Goal: Task Accomplishment & Management: Manage account settings

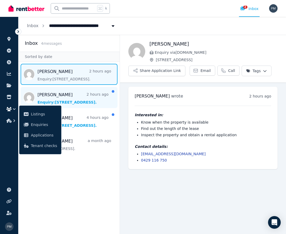
click at [81, 100] on span "Message list" at bounding box center [68, 97] width 101 height 21
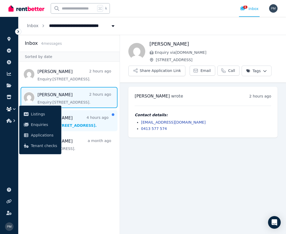
click at [87, 118] on span "Message list" at bounding box center [68, 120] width 101 height 21
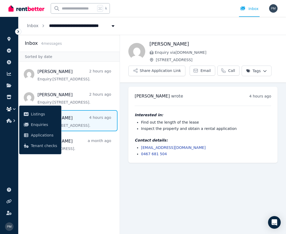
scroll to position [0, 0]
click at [76, 178] on aside "Inbox 4 message s Sorted by date [PERSON_NAME] 2 hours ago Enquiry: [STREET_ADD…" at bounding box center [68, 134] width 101 height 199
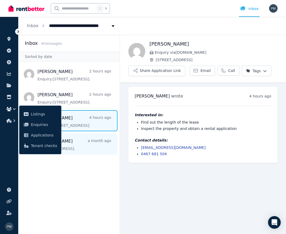
click at [95, 150] on span "Message list" at bounding box center [68, 143] width 101 height 21
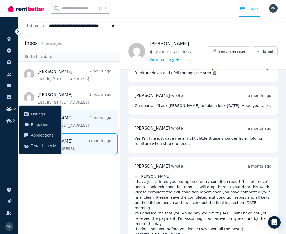
scroll to position [0, 0]
click at [97, 129] on span "Message list" at bounding box center [68, 120] width 101 height 21
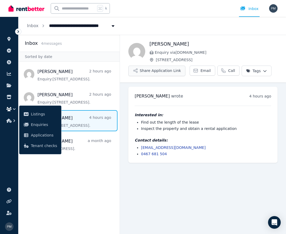
click at [139, 71] on button "Share Application Link" at bounding box center [156, 71] width 57 height 11
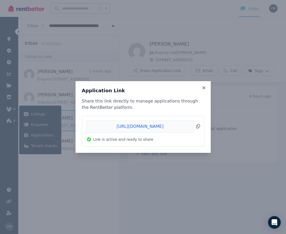
click at [164, 128] on span "Copied!" at bounding box center [142, 127] width 113 height 12
click at [204, 88] on icon at bounding box center [203, 87] width 3 height 3
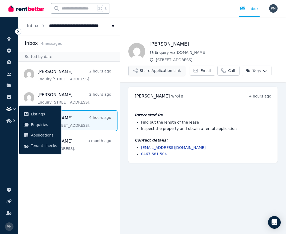
click at [172, 73] on button "Share Application Link" at bounding box center [156, 71] width 57 height 11
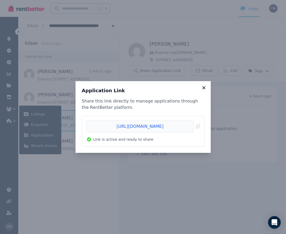
click at [204, 88] on icon at bounding box center [203, 87] width 5 height 5
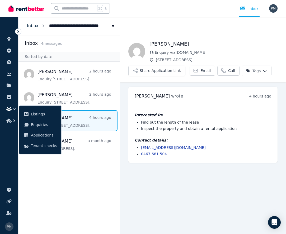
click at [30, 26] on link "Inbox" at bounding box center [33, 25] width 12 height 5
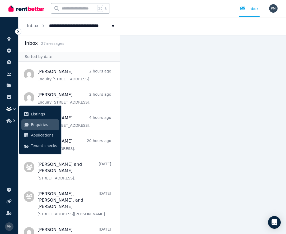
click at [18, 31] on icon at bounding box center [18, 31] width 5 height 5
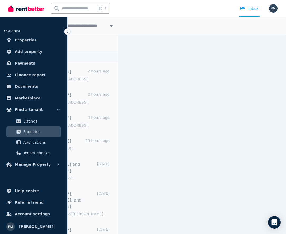
scroll to position [0, 0]
click at [66, 32] on icon at bounding box center [67, 31] width 5 height 5
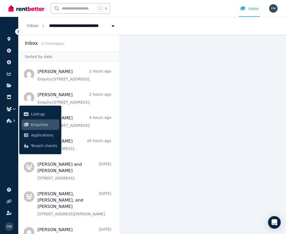
scroll to position [0, 0]
click at [179, 74] on main at bounding box center [203, 134] width 166 height 199
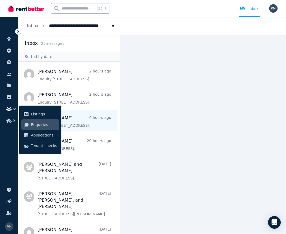
scroll to position [0, 0]
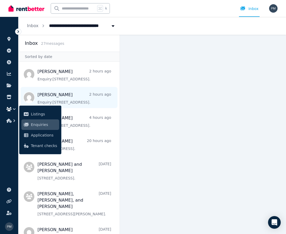
click at [81, 90] on span "Message list" at bounding box center [68, 97] width 101 height 21
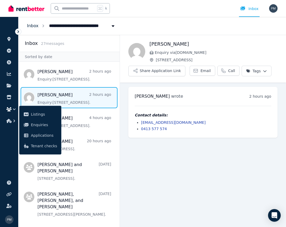
click at [32, 25] on link "Inbox" at bounding box center [33, 25] width 12 height 5
click at [19, 33] on icon at bounding box center [18, 31] width 5 height 5
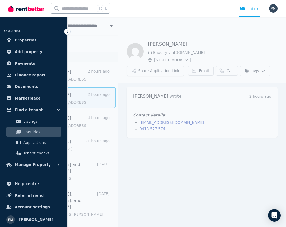
click at [31, 134] on span "Enquiries" at bounding box center [41, 132] width 36 height 6
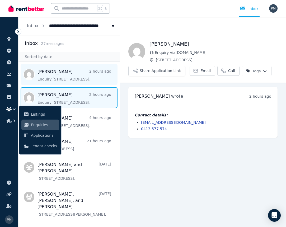
click at [45, 74] on span "Message list" at bounding box center [68, 74] width 101 height 21
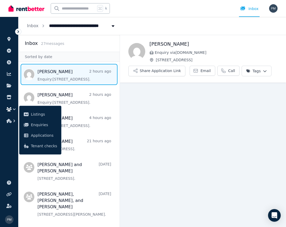
click at [32, 44] on h2 "Inbox" at bounding box center [31, 43] width 13 height 7
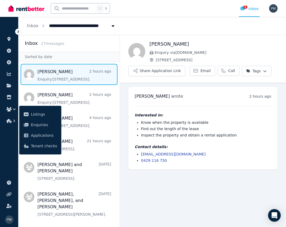
click at [19, 32] on icon at bounding box center [18, 31] width 2 height 3
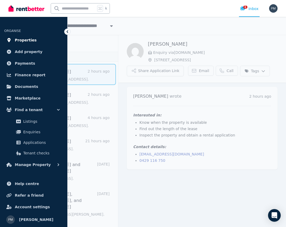
click at [22, 39] on span "Properties" at bounding box center [26, 40] width 22 height 6
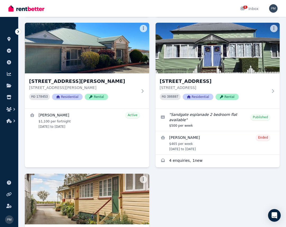
scroll to position [434, 0]
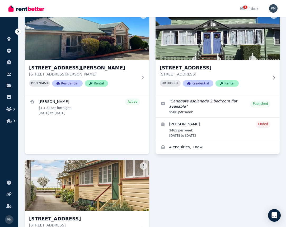
click at [225, 71] on h3 "[STREET_ADDRESS]" at bounding box center [214, 67] width 108 height 7
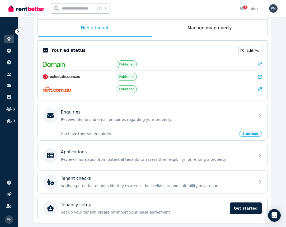
scroll to position [87, 0]
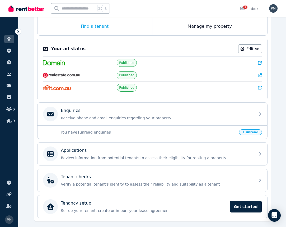
click at [158, 132] on p "You have 1 unread enquiries" at bounding box center [148, 132] width 175 height 5
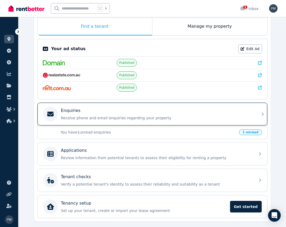
click at [226, 115] on div "Enquiries Receive phone and email enquiries regarding your property" at bounding box center [156, 113] width 191 height 13
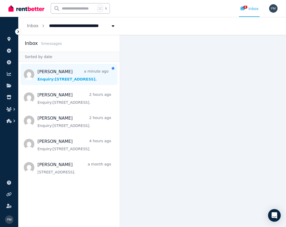
click at [70, 76] on span "Message list" at bounding box center [68, 74] width 101 height 21
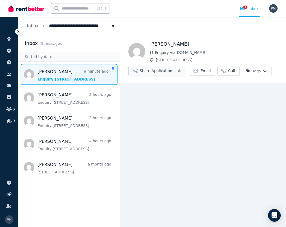
click at [141, 71] on button "Share Application Link" at bounding box center [156, 71] width 57 height 11
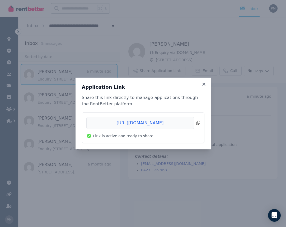
click at [145, 124] on span "Copied!" at bounding box center [142, 123] width 113 height 12
click at [207, 70] on div "Application Link Share this link directly to manage applications through the Re…" at bounding box center [143, 113] width 286 height 227
click at [205, 85] on icon at bounding box center [203, 84] width 3 height 3
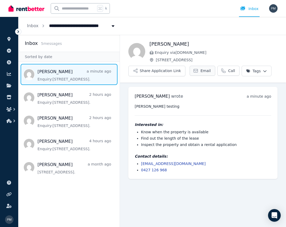
click at [200, 71] on span "Email" at bounding box center [205, 70] width 10 height 5
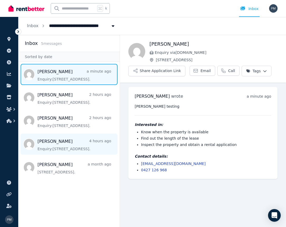
click at [62, 147] on span "Message list" at bounding box center [68, 143] width 101 height 21
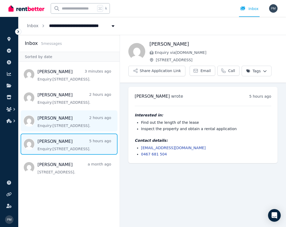
click at [82, 121] on span "Message list" at bounding box center [68, 120] width 101 height 21
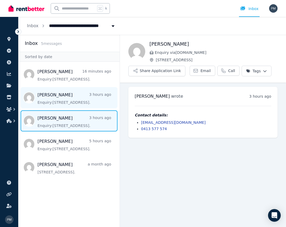
click at [71, 98] on span "Message list" at bounding box center [68, 97] width 101 height 21
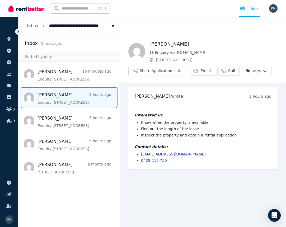
click at [20, 30] on icon at bounding box center [18, 31] width 5 height 5
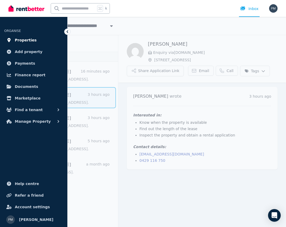
click at [20, 40] on span "Properties" at bounding box center [26, 40] width 22 height 6
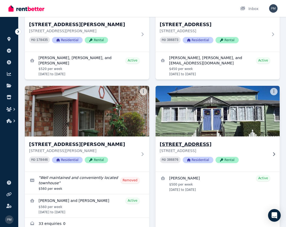
scroll to position [96, 0]
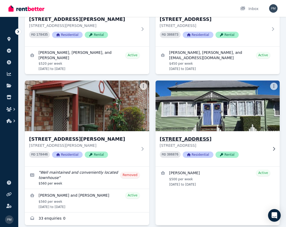
click at [251, 146] on p "[STREET_ADDRESS]" at bounding box center [214, 145] width 108 height 5
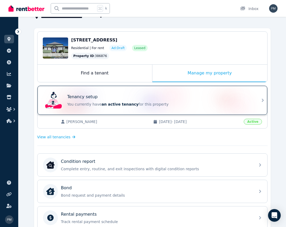
scroll to position [40, 0]
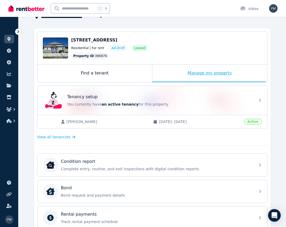
click at [217, 70] on div "Manage my property" at bounding box center [209, 73] width 115 height 17
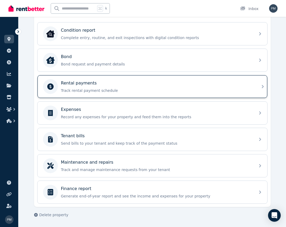
scroll to position [171, 0]
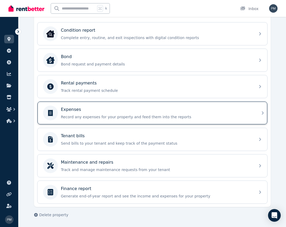
click at [143, 113] on div "Expenses Record any expenses for your property and feed them into the reports" at bounding box center [156, 112] width 191 height 13
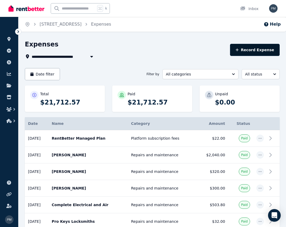
click at [260, 51] on button "Record Expense" at bounding box center [255, 50] width 50 height 12
select select "**********"
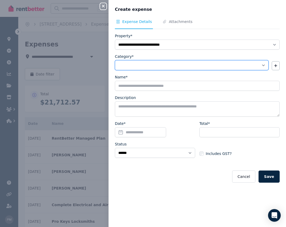
select select "**********"
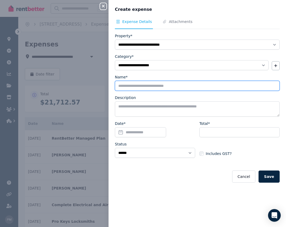
click at [128, 87] on input "Name*" at bounding box center [197, 86] width 165 height 10
type input "**********"
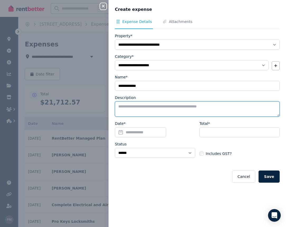
click at [158, 112] on textarea "Description" at bounding box center [197, 108] width 165 height 15
type textarea "**********"
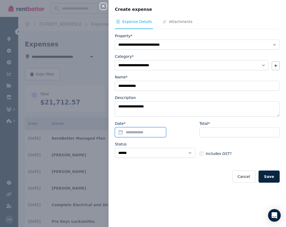
click at [152, 135] on input "Date*" at bounding box center [140, 132] width 51 height 10
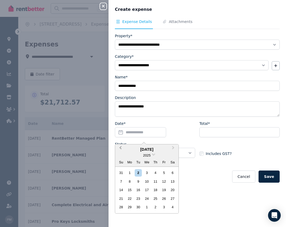
click at [119, 148] on button "Previous Month" at bounding box center [120, 149] width 8 height 8
drag, startPoint x: 157, startPoint y: 207, endPoint x: 161, endPoint y: 196, distance: 11.0
click at [157, 207] on div "28" at bounding box center [155, 206] width 7 height 7
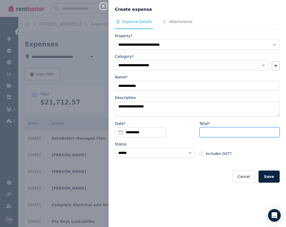
click at [214, 134] on input "Total*" at bounding box center [239, 132] width 80 height 10
type input "******"
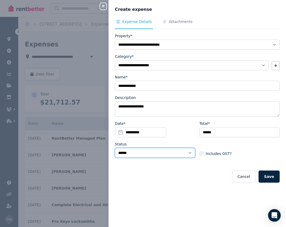
select select "**********"
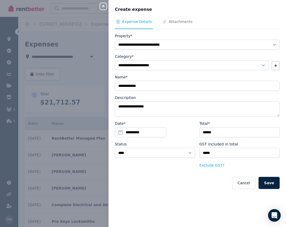
drag, startPoint x: 270, startPoint y: 182, endPoint x: 267, endPoint y: 177, distance: 5.5
click at [270, 182] on button "Save" at bounding box center [268, 183] width 21 height 12
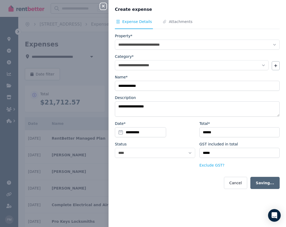
select select "**********"
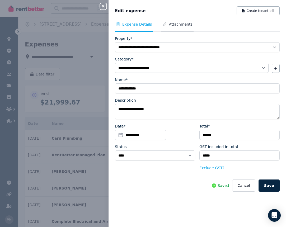
click at [180, 22] on span "Attachments" at bounding box center [180, 24] width 23 height 5
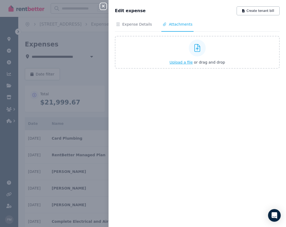
click at [179, 62] on span "Upload a file" at bounding box center [180, 62] width 23 height 4
click at [187, 63] on span "Upload a file" at bounding box center [180, 62] width 23 height 4
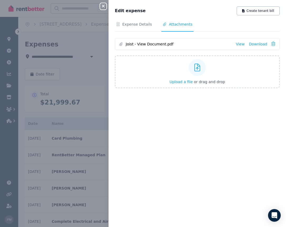
click at [103, 7] on icon "button" at bounding box center [103, 6] width 3 height 3
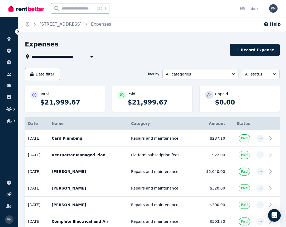
click at [35, 24] on icon "Breadcrumb" at bounding box center [35, 24] width 2 height 3
click at [18, 33] on icon at bounding box center [18, 31] width 5 height 5
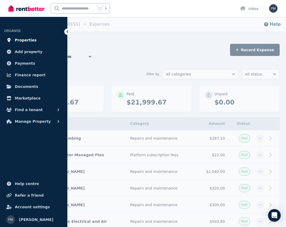
click at [21, 42] on span "Properties" at bounding box center [26, 40] width 22 height 6
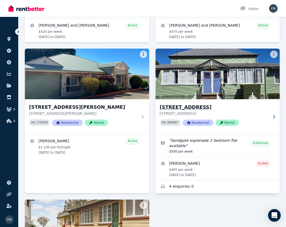
scroll to position [395, 0]
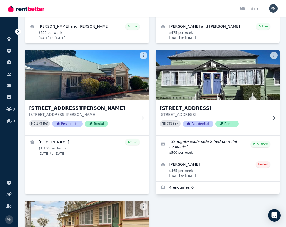
click at [273, 120] on icon at bounding box center [273, 118] width 5 height 4
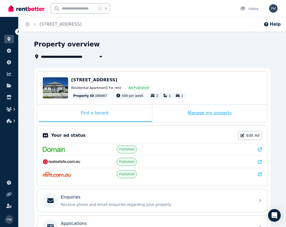
click at [208, 114] on div "Manage my property" at bounding box center [209, 112] width 115 height 17
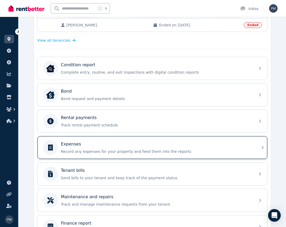
scroll to position [164, 0]
click at [165, 145] on div "Expenses" at bounding box center [156, 144] width 191 height 6
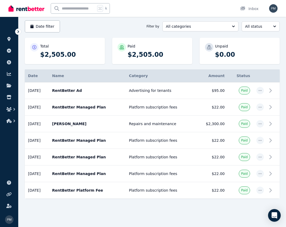
scroll to position [48, 0]
click at [41, 124] on td "[DATE]" at bounding box center [37, 124] width 24 height 17
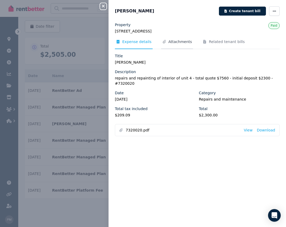
click at [171, 42] on span "Attachments" at bounding box center [179, 41] width 23 height 5
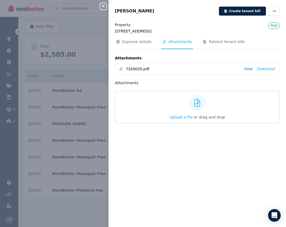
click at [249, 68] on link "View" at bounding box center [247, 68] width 9 height 5
click at [104, 6] on icon "button" at bounding box center [103, 6] width 6 height 4
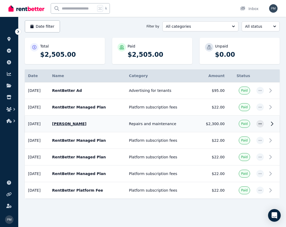
click at [42, 123] on td "[DATE]" at bounding box center [37, 124] width 24 height 17
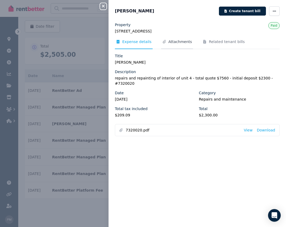
click at [174, 42] on span "Attachments" at bounding box center [179, 41] width 23 height 5
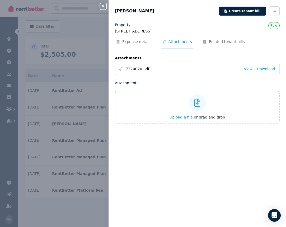
click at [180, 117] on span "Upload a file" at bounding box center [180, 117] width 23 height 4
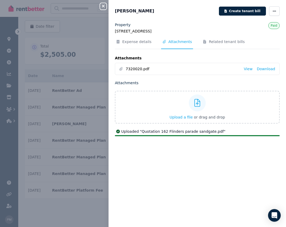
click at [103, 7] on icon "button" at bounding box center [103, 6] width 6 height 4
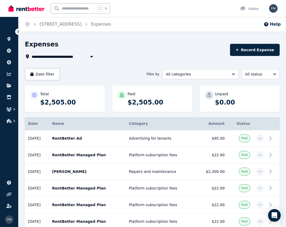
scroll to position [0, 0]
click at [255, 49] on button "Record Expense" at bounding box center [255, 50] width 50 height 12
select select "**********"
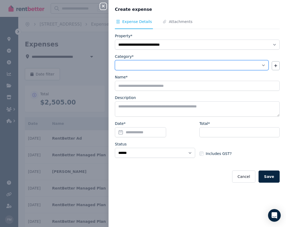
select select "**********"
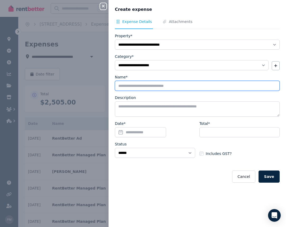
click at [154, 88] on input "Name*" at bounding box center [197, 86] width 165 height 10
type input "**********"
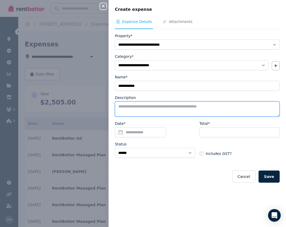
click at [168, 110] on textarea "Description" at bounding box center [197, 108] width 165 height 15
type textarea "**********"
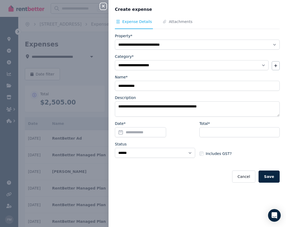
click at [97, 171] on div "**********" at bounding box center [143, 113] width 286 height 227
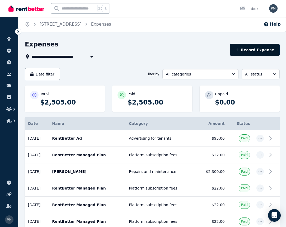
click at [260, 53] on button "Record Expense" at bounding box center [255, 50] width 50 height 12
select select "**********"
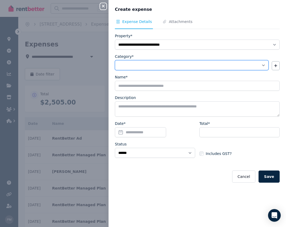
select select "**********"
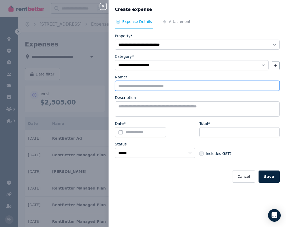
click at [171, 87] on input "Name*" at bounding box center [197, 86] width 165 height 10
type input "**********"
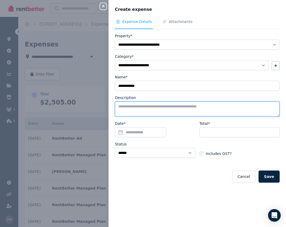
click at [178, 109] on textarea "Description" at bounding box center [197, 108] width 165 height 15
type textarea "**********"
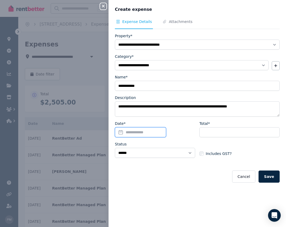
click at [158, 133] on input "Date*" at bounding box center [140, 132] width 51 height 10
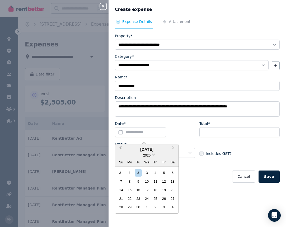
click at [120, 148] on span "Previous Month" at bounding box center [120, 149] width 0 height 8
click at [148, 189] on div "13" at bounding box center [146, 189] width 7 height 7
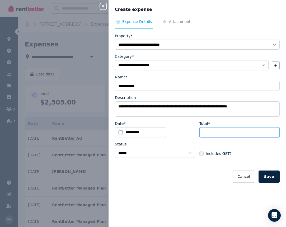
click at [224, 133] on input "Total*" at bounding box center [239, 132] width 80 height 10
type input "****"
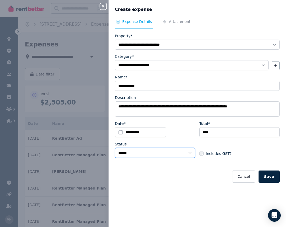
select select "**********"
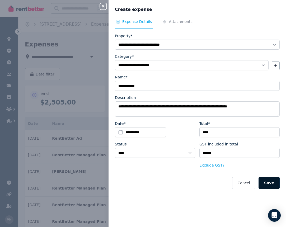
click at [275, 183] on button "Save" at bounding box center [268, 183] width 21 height 12
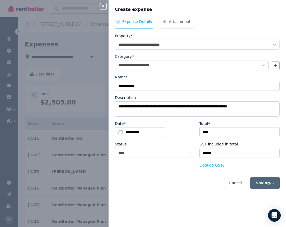
select select "**********"
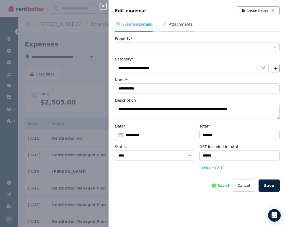
select select "**********"
click at [177, 25] on span "Attachments" at bounding box center [180, 24] width 23 height 5
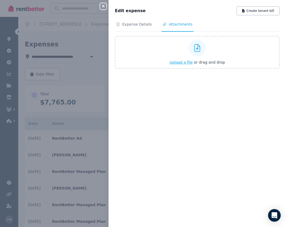
click at [180, 62] on span "Upload a file" at bounding box center [180, 62] width 23 height 4
click at [105, 7] on icon "button" at bounding box center [103, 6] width 6 height 4
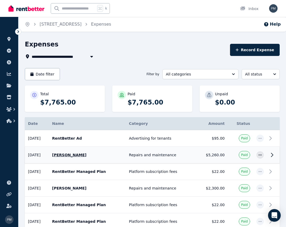
click at [42, 155] on td "[DATE]" at bounding box center [37, 155] width 24 height 17
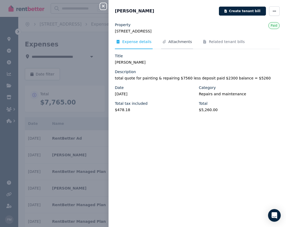
click at [177, 42] on span "Attachments" at bounding box center [179, 41] width 23 height 5
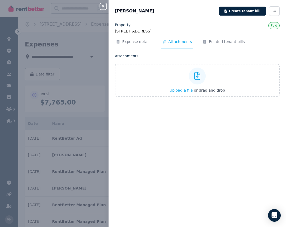
click at [180, 90] on span "Upload a file" at bounding box center [180, 90] width 23 height 4
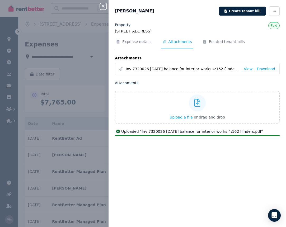
click at [105, 6] on icon "button" at bounding box center [103, 6] width 6 height 4
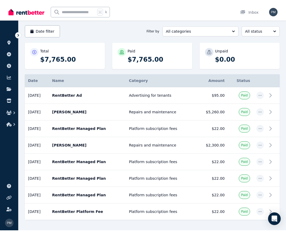
scroll to position [47, 0]
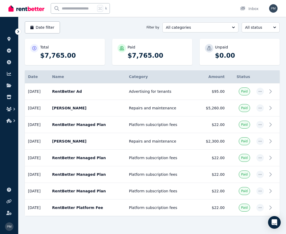
click at [145, 5] on div "k Inbox" at bounding box center [133, 8] width 251 height 17
